Goal: Transaction & Acquisition: Book appointment/travel/reservation

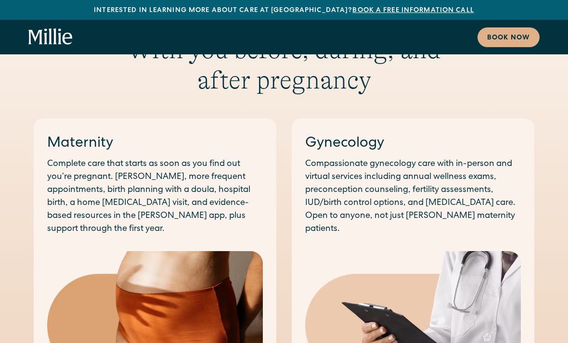
scroll to position [500, 0]
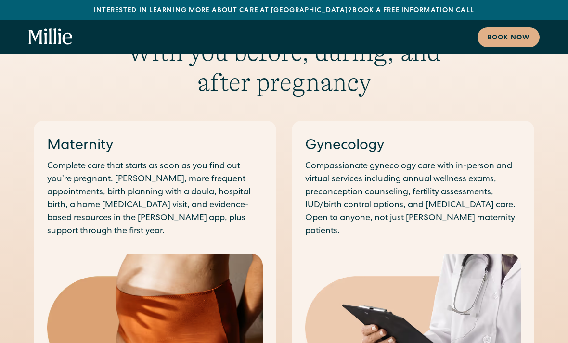
click at [330, 139] on link "Gynecology" at bounding box center [344, 146] width 79 height 14
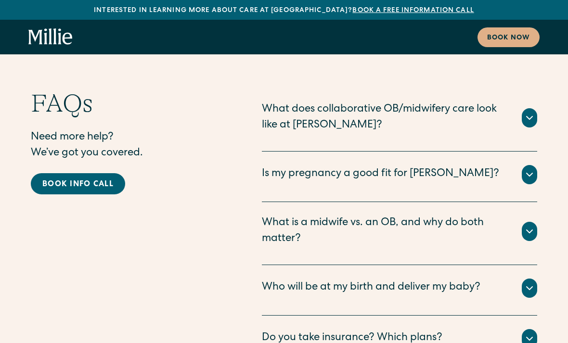
scroll to position [5104, 0]
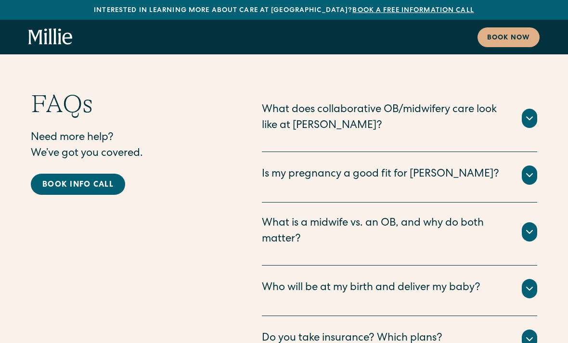
click at [532, 330] on div at bounding box center [529, 339] width 15 height 19
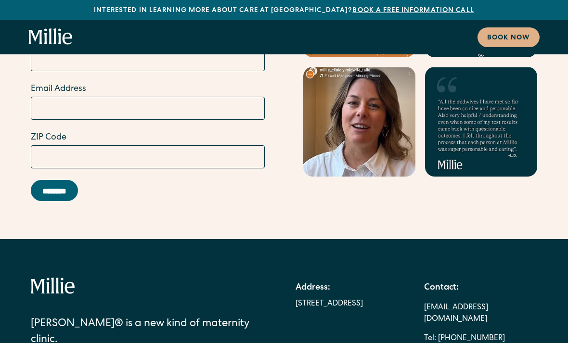
scroll to position [5859, 0]
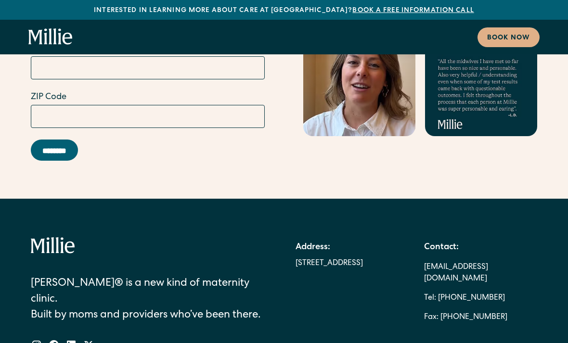
click at [303, 258] on div "2999 Regent St, Suite 524, Berkeley CA 94705" at bounding box center [328, 264] width 67 height 12
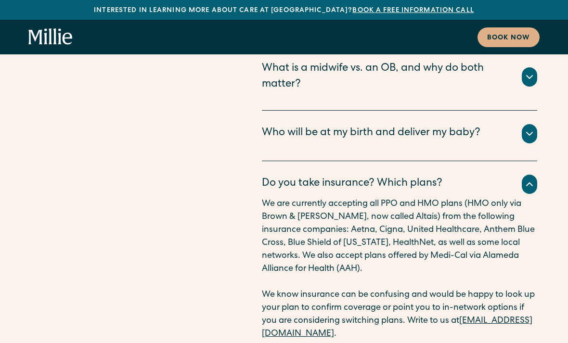
scroll to position [5271, 0]
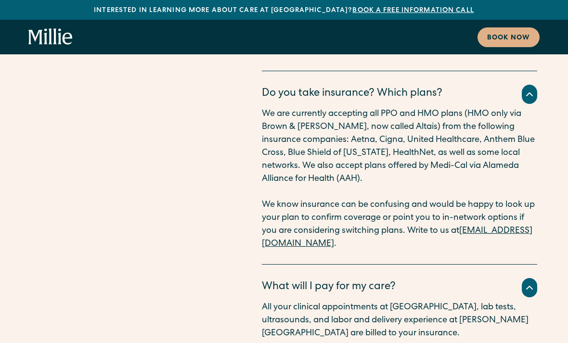
scroll to position [5352, 0]
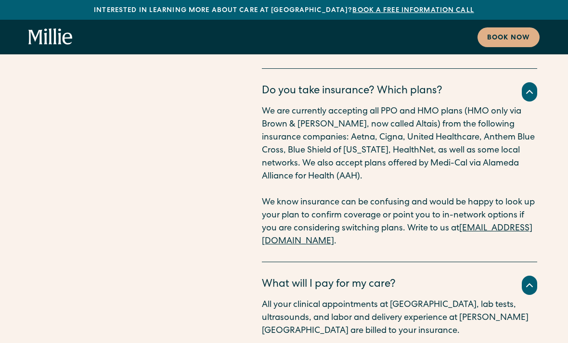
click at [530, 280] on icon at bounding box center [530, 286] width 12 height 12
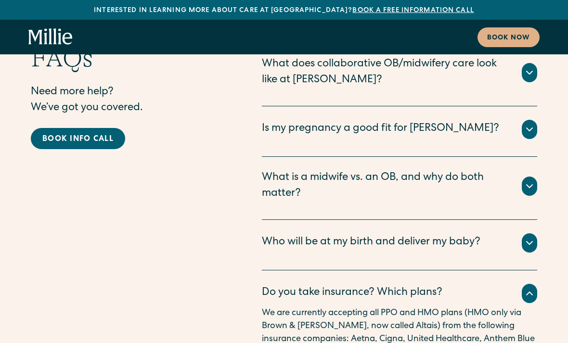
click at [522, 284] on div at bounding box center [529, 293] width 15 height 19
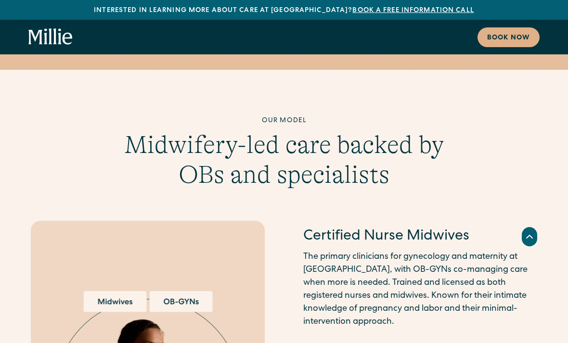
scroll to position [2088, 0]
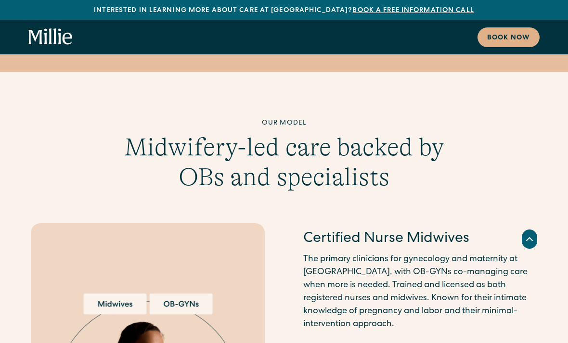
click at [528, 233] on icon at bounding box center [530, 239] width 12 height 12
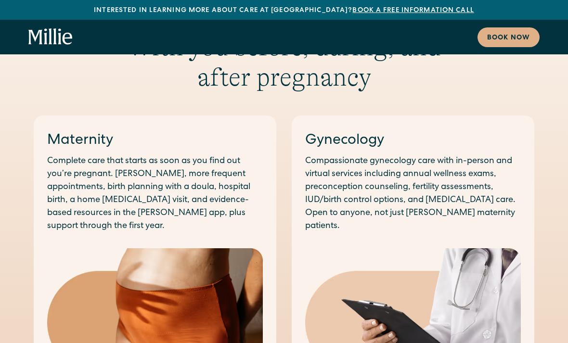
scroll to position [460, 0]
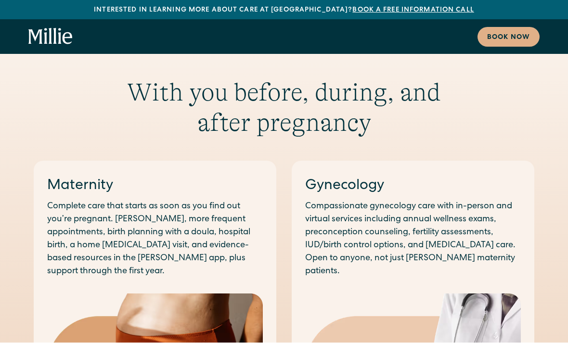
click at [320, 179] on link "Gynecology" at bounding box center [344, 186] width 79 height 14
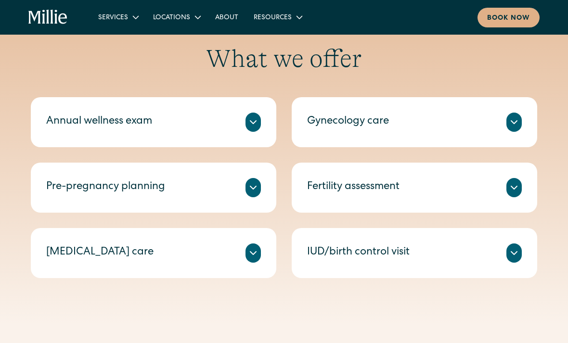
scroll to position [434, 0]
click at [517, 244] on div at bounding box center [513, 253] width 15 height 19
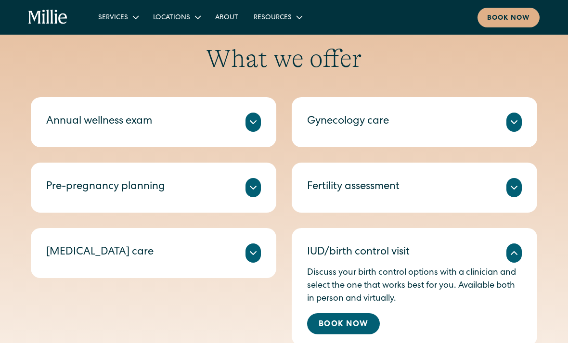
click at [499, 117] on div "Gynecology care" at bounding box center [414, 122] width 215 height 19
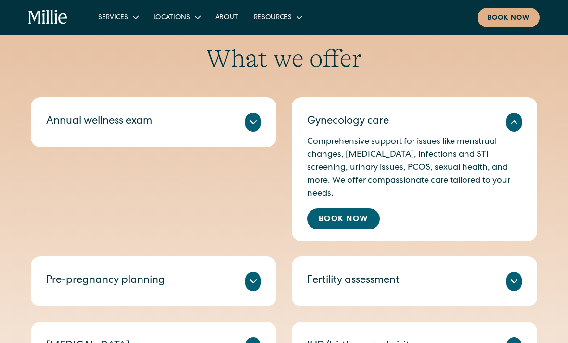
click at [338, 208] on link "Book Now" at bounding box center [343, 218] width 73 height 21
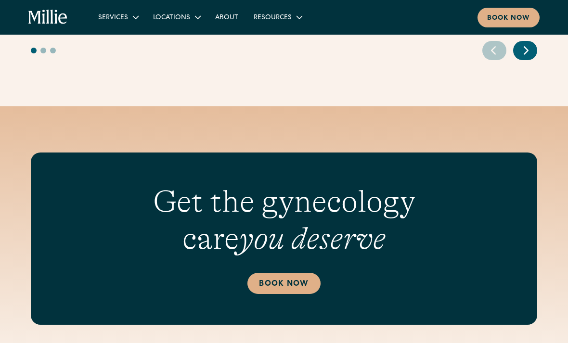
scroll to position [1671, 0]
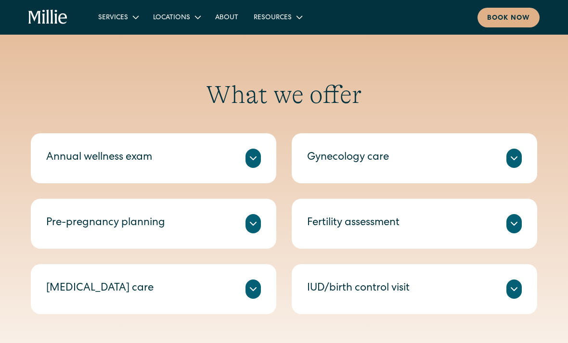
scroll to position [397, 0]
click at [512, 290] on icon at bounding box center [514, 289] width 12 height 12
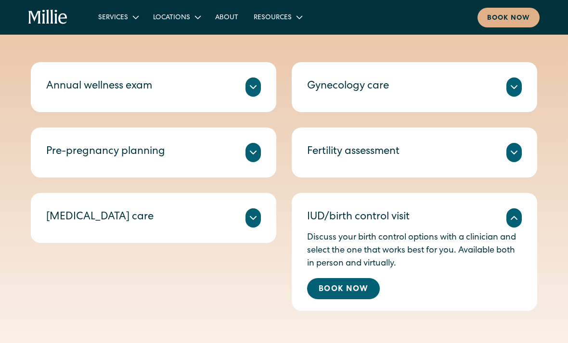
scroll to position [469, 0]
click at [409, 274] on div "Discuss your birth control options with a clinician and select the one that wor…" at bounding box center [414, 264] width 215 height 72
click at [371, 282] on link "Book Now" at bounding box center [343, 288] width 73 height 21
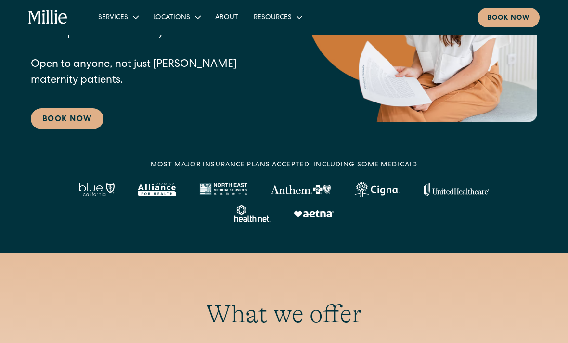
scroll to position [0, 0]
